Goal: Use online tool/utility: Use online tool/utility

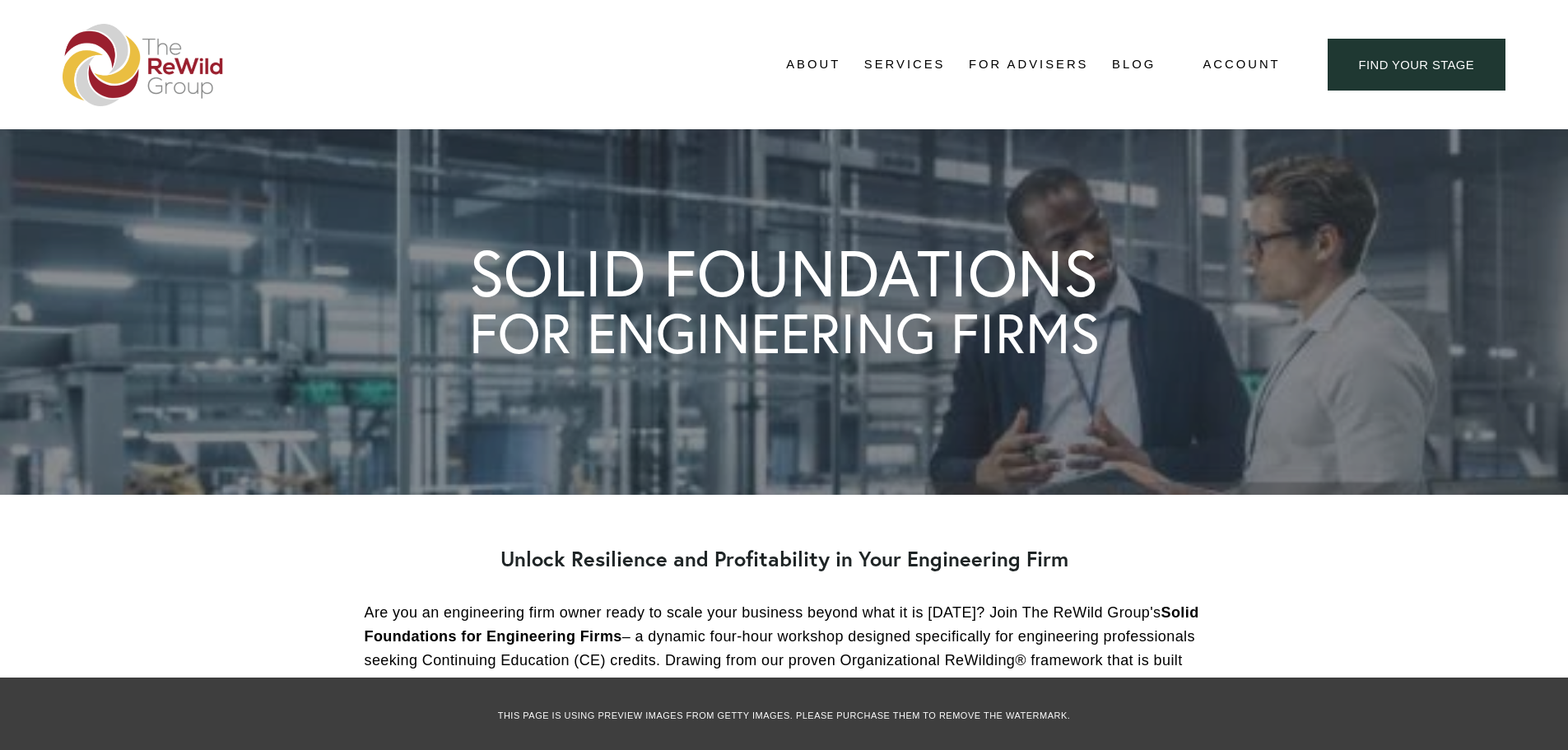
click at [162, 62] on img at bounding box center [143, 65] width 161 height 82
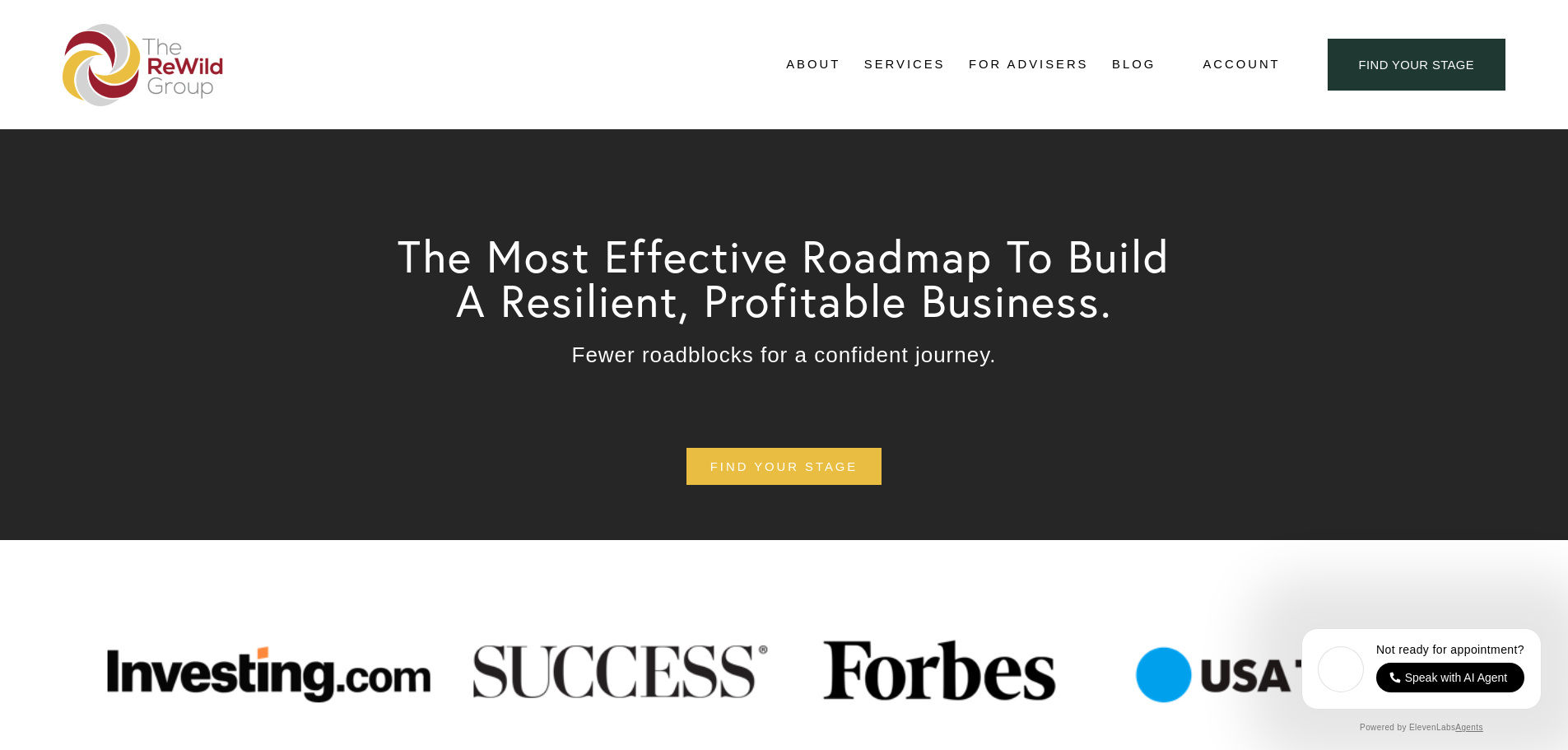
click at [1349, 79] on link "find your stage" at bounding box center [1415, 65] width 178 height 52
